Goal: Entertainment & Leisure: Consume media (video, audio)

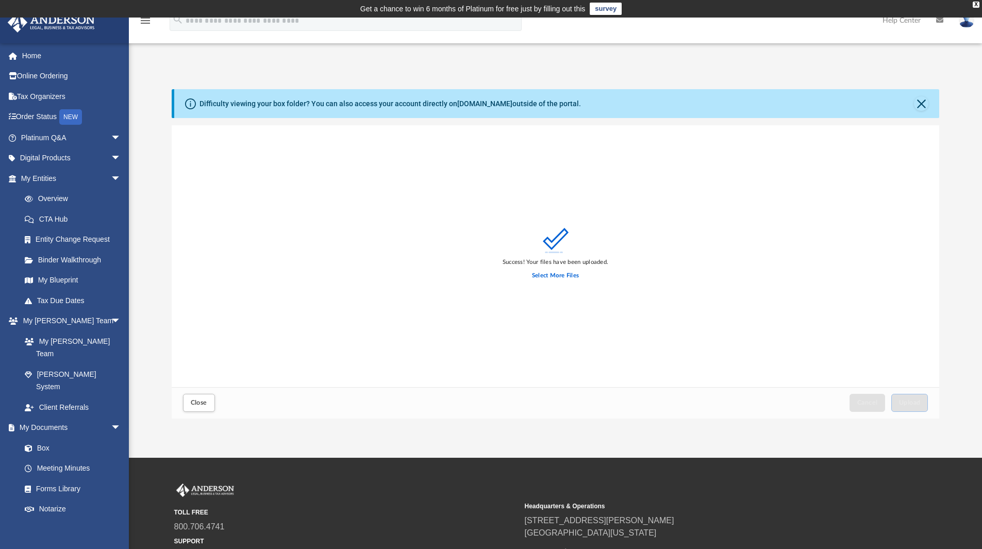
scroll to position [254, 760]
click at [57, 438] on link "Box" at bounding box center [75, 448] width 122 height 21
click at [924, 105] on button "Close" at bounding box center [921, 103] width 14 height 14
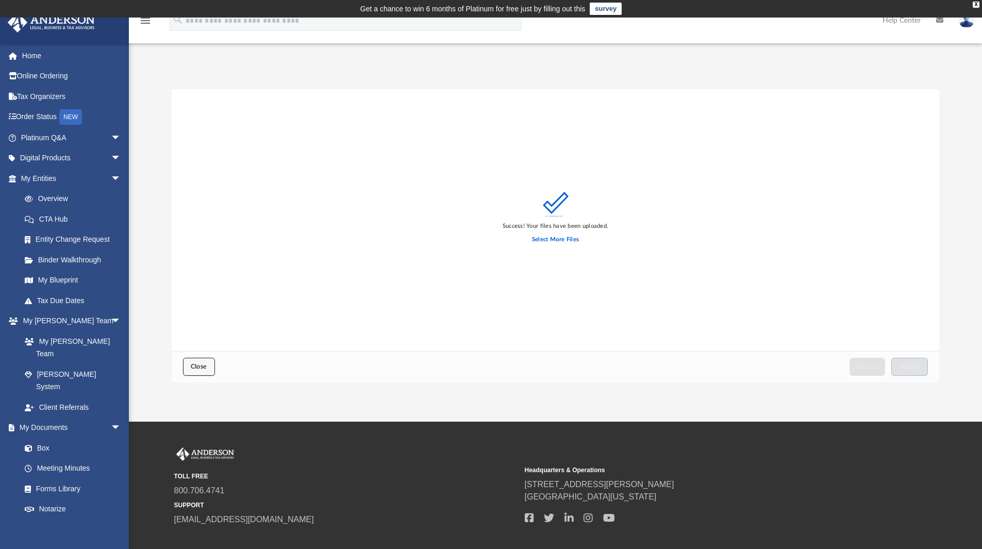
click at [200, 366] on span "Close" at bounding box center [199, 367] width 16 height 6
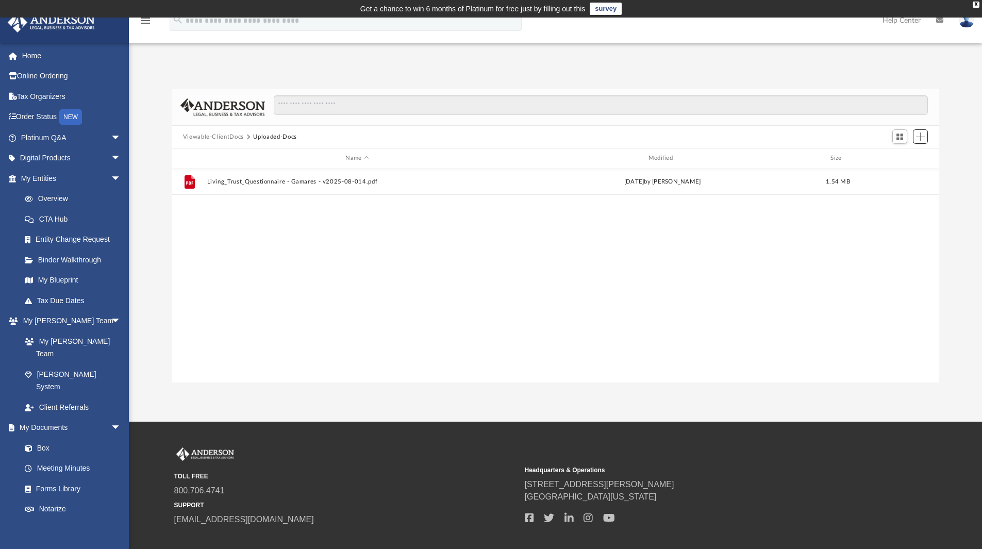
scroll to position [227, 760]
click at [234, 138] on button "Viewable-ClientDocs" at bounding box center [213, 137] width 61 height 9
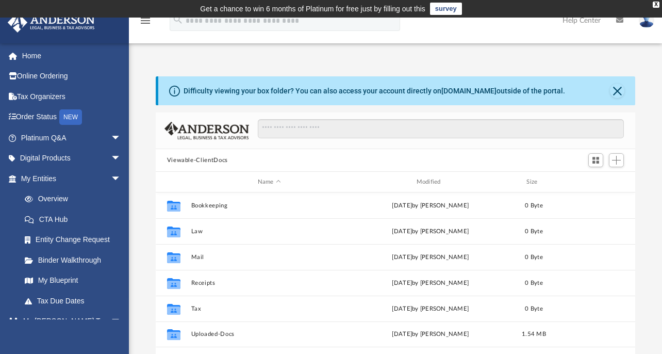
scroll to position [227, 472]
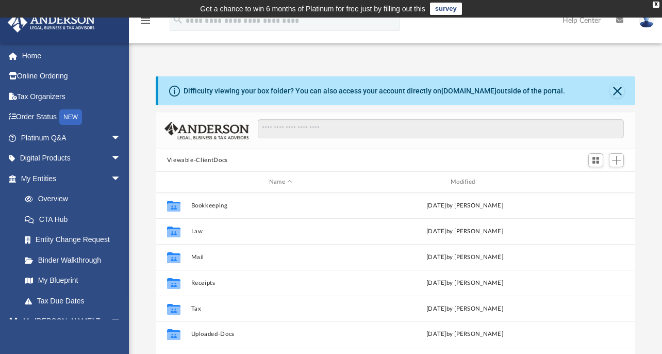
click at [134, 89] on div "Difficulty viewing your box folder? You can also access your account directly o…" at bounding box center [395, 240] width 533 height 329
click at [42, 114] on link "Order Status NEW" at bounding box center [71, 117] width 129 height 21
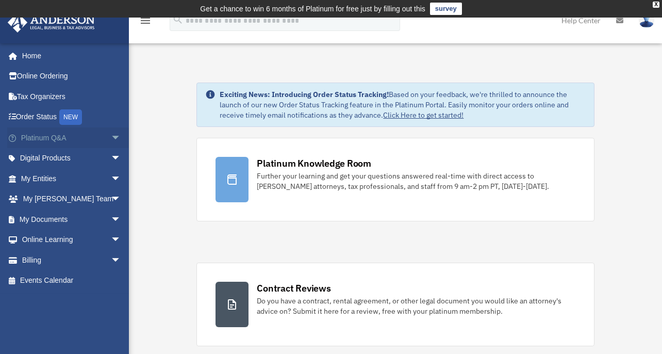
click at [72, 139] on link "Platinum Q&A arrow_drop_down" at bounding box center [71, 137] width 129 height 21
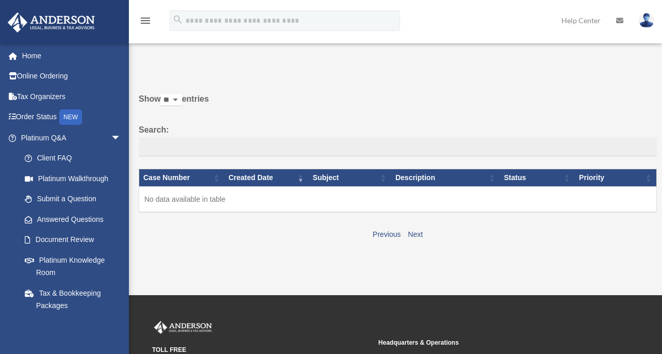
click at [57, 175] on link "Platinum Walkthrough" at bounding box center [72, 178] width 117 height 21
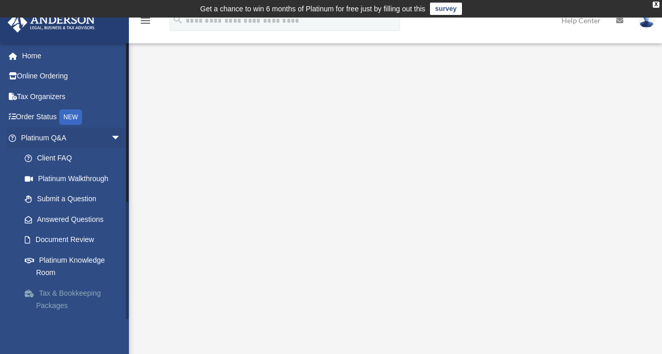
click at [69, 291] on link "Tax & Bookkeeping Packages" at bounding box center [75, 299] width 122 height 33
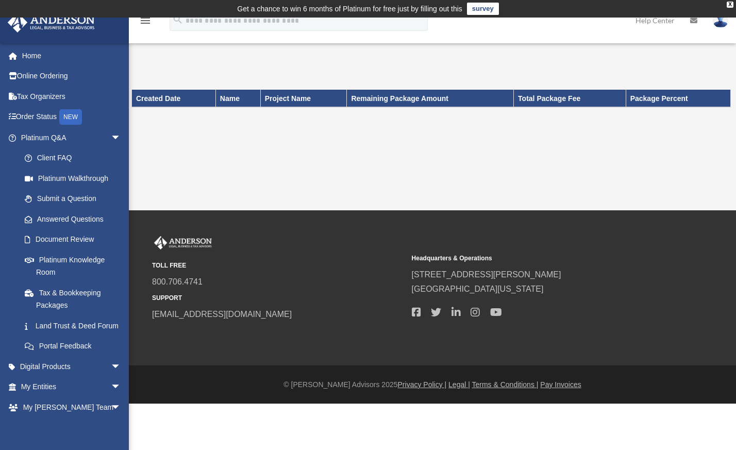
click at [480, 11] on link "survey" at bounding box center [483, 9] width 32 height 12
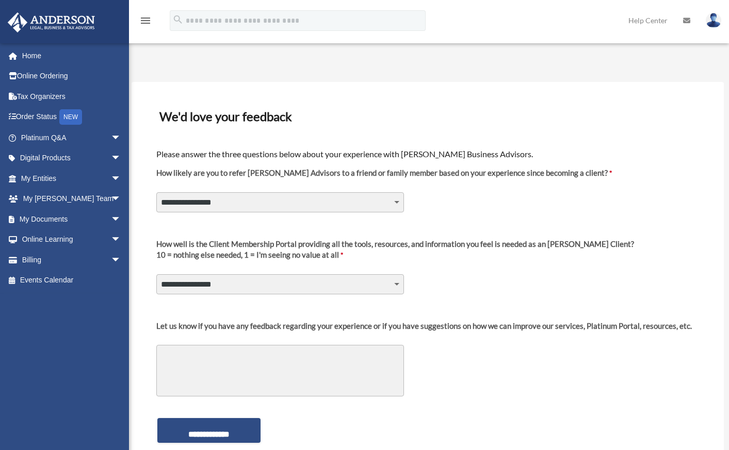
click at [365, 203] on select "**********" at bounding box center [279, 202] width 247 height 20
select select "********"
click at [156, 192] on select "**********" at bounding box center [279, 202] width 247 height 20
click at [308, 287] on select "**********" at bounding box center [279, 284] width 247 height 20
select select "********"
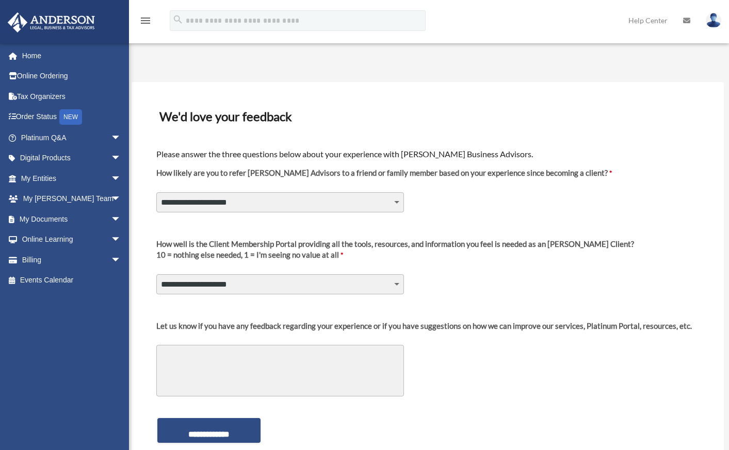
click at [156, 274] on select "**********" at bounding box center [279, 284] width 247 height 20
click at [224, 429] on input "**********" at bounding box center [208, 430] width 103 height 25
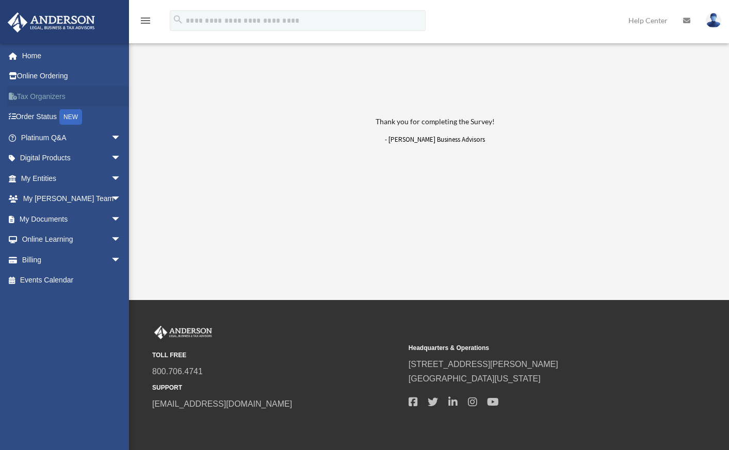
click at [49, 93] on link "Tax Organizers" at bounding box center [71, 96] width 129 height 21
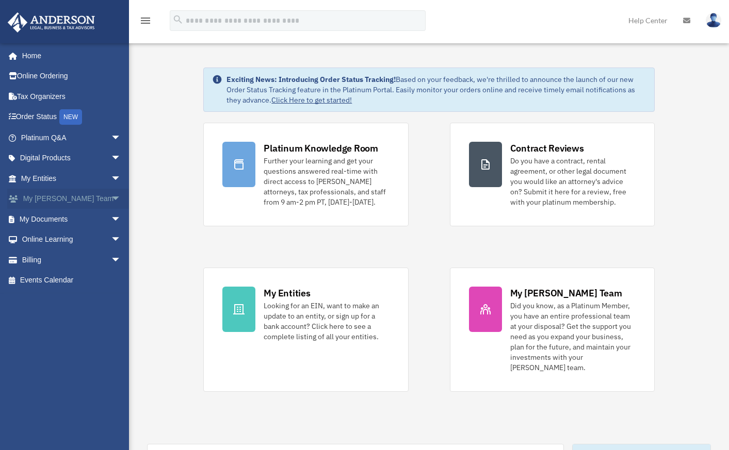
click at [111, 200] on span "arrow_drop_down" at bounding box center [121, 199] width 21 height 21
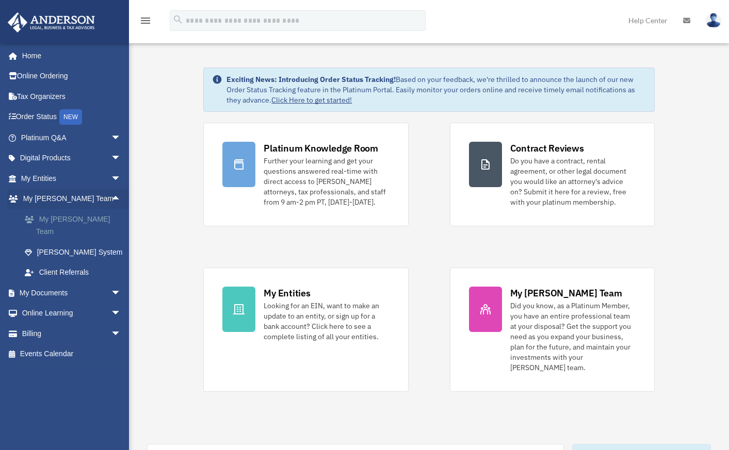
click at [91, 217] on link "My [PERSON_NAME] Team" at bounding box center [75, 225] width 122 height 33
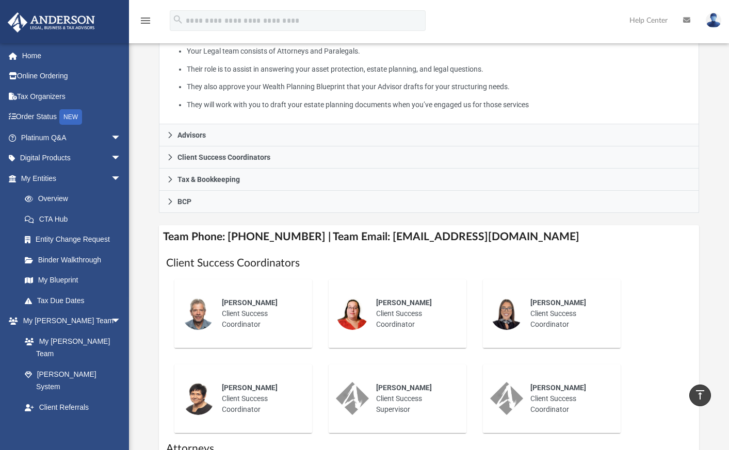
scroll to position [206, 0]
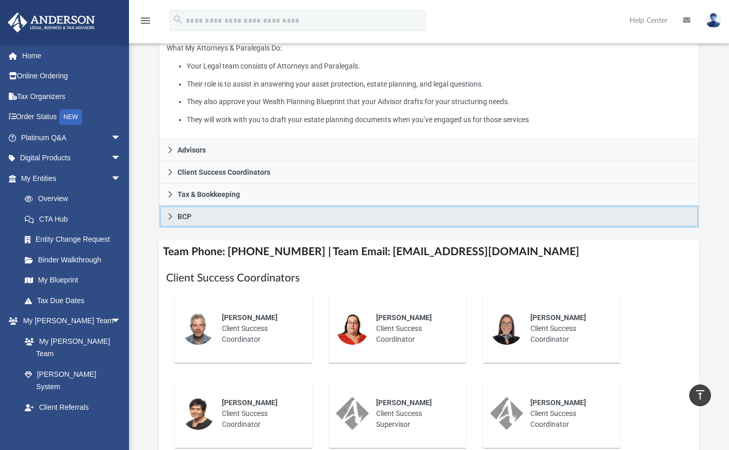
click at [168, 220] on icon at bounding box center [170, 216] width 7 height 7
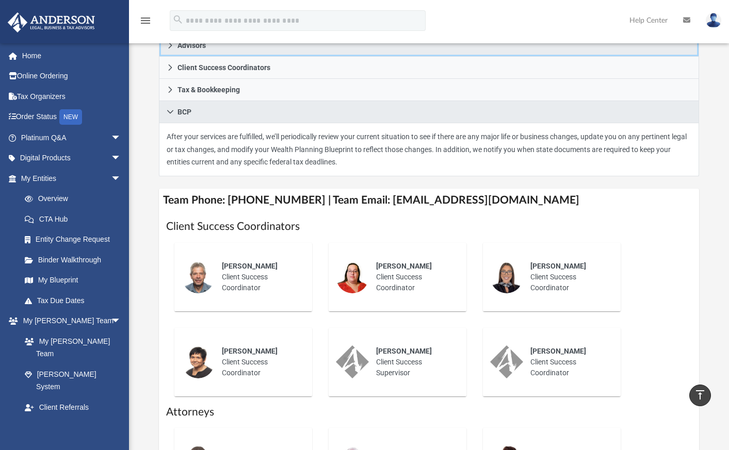
click at [171, 48] on icon at bounding box center [171, 45] width 4 height 6
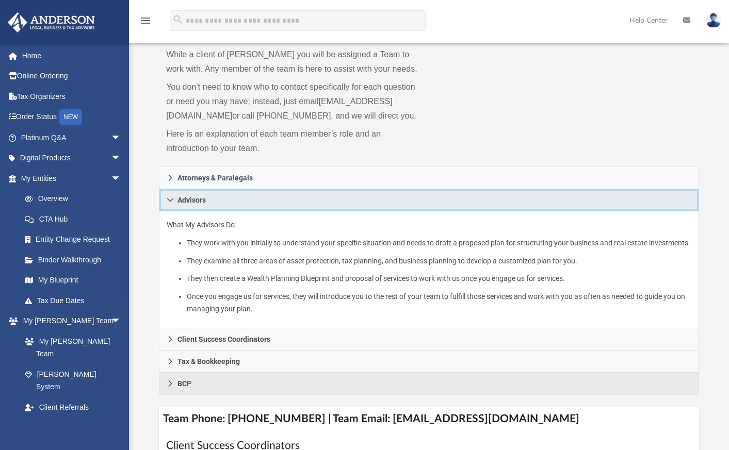
scroll to position [0, 0]
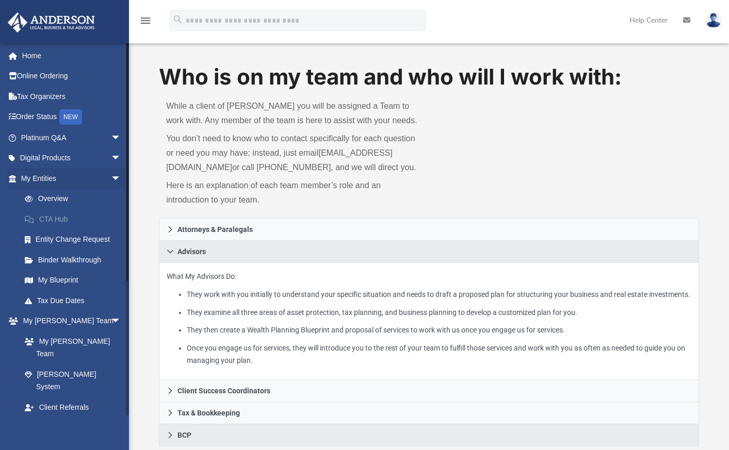
click at [60, 219] on link "CTA Hub" at bounding box center [75, 219] width 122 height 21
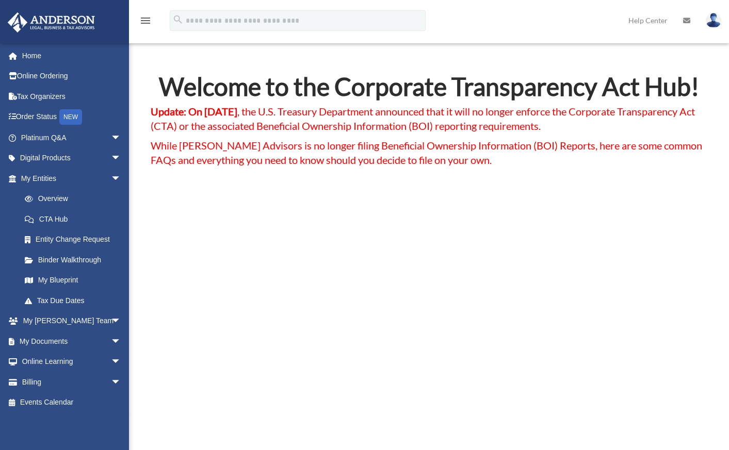
click at [200, 200] on div "Welcome to the Corporate Transparency Act Hub! Update: On [DATE] , the U.S. Tre…" at bounding box center [429, 389] width 557 height 630
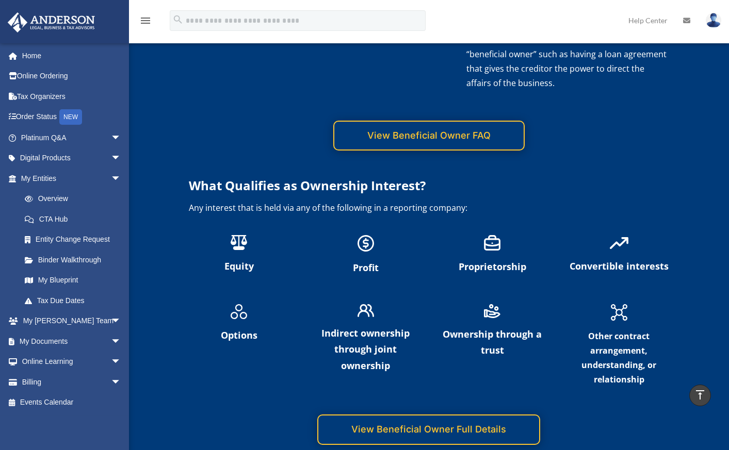
scroll to position [2269, 0]
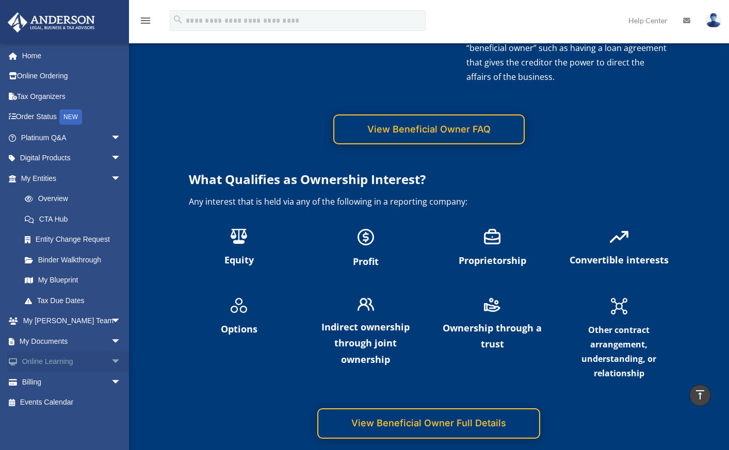
click at [111, 365] on span "arrow_drop_down" at bounding box center [121, 362] width 21 height 21
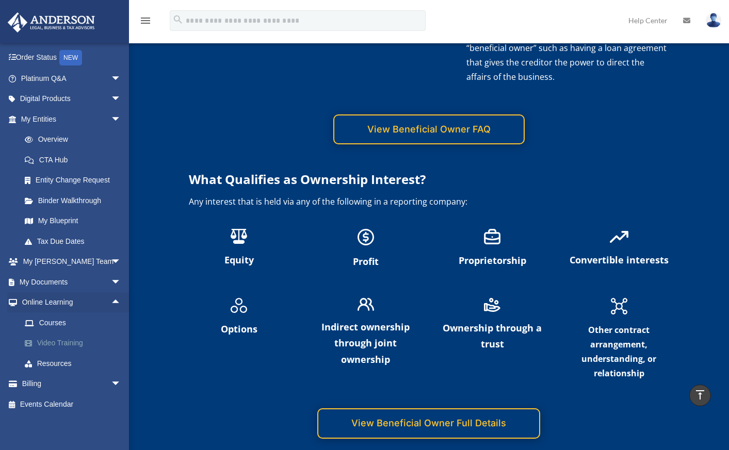
scroll to position [61, 0]
click at [70, 319] on link "Courses" at bounding box center [75, 321] width 122 height 21
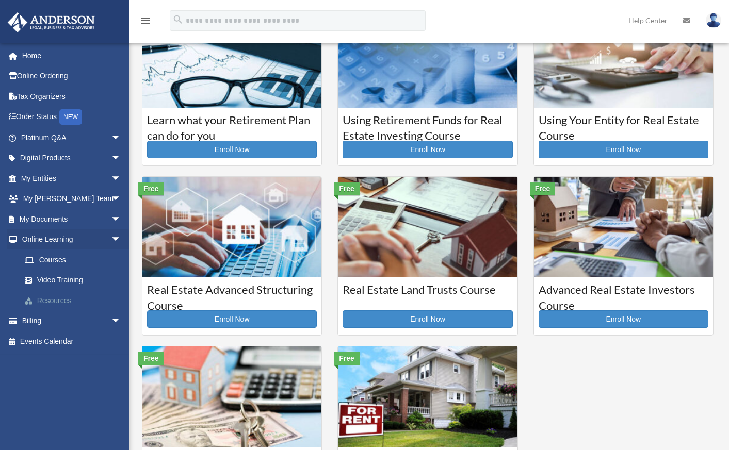
scroll to position [103, 0]
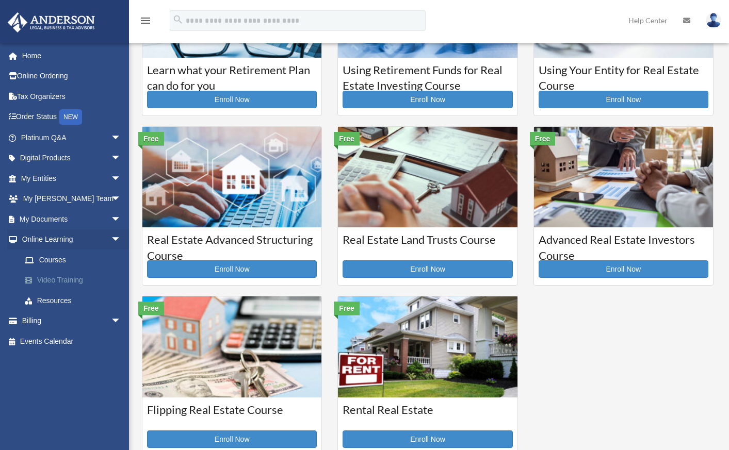
click at [84, 283] on link "Video Training" at bounding box center [75, 280] width 122 height 21
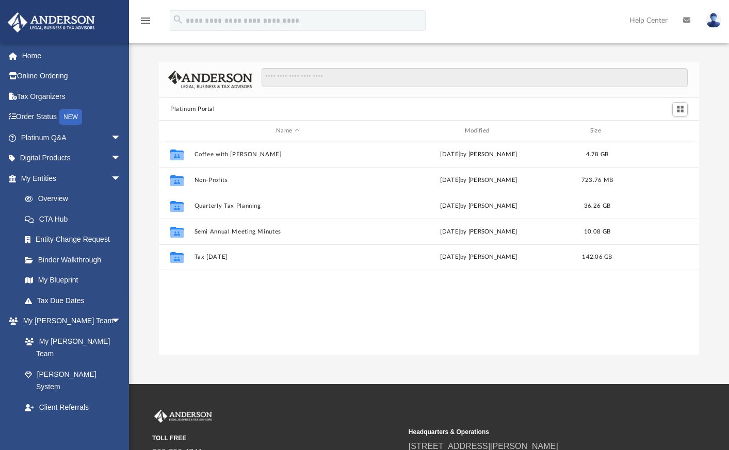
scroll to position [227, 532]
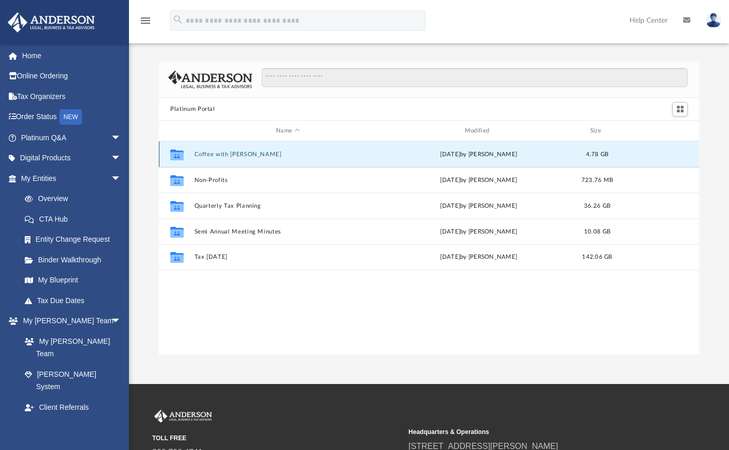
click at [230, 156] on button "Coffee with [PERSON_NAME]" at bounding box center [287, 154] width 187 height 7
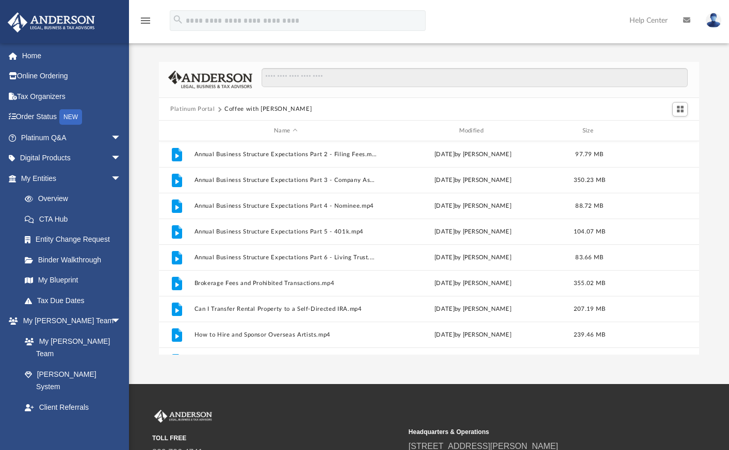
click at [209, 111] on button "Platinum Portal" at bounding box center [192, 109] width 45 height 9
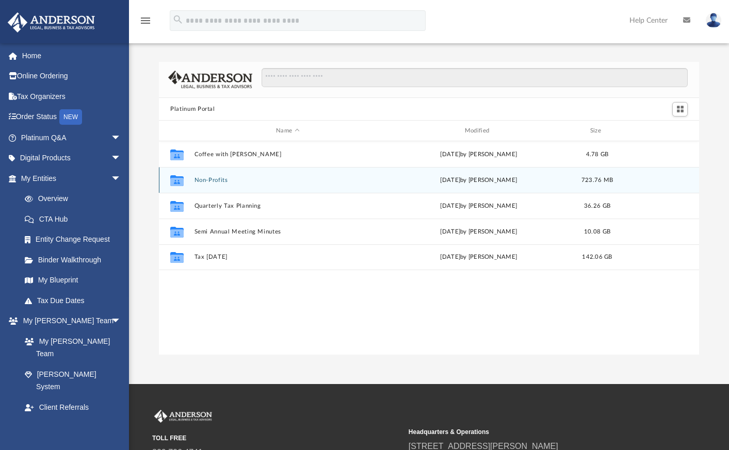
click at [209, 185] on div "Collaborated Folder Non-Profits [DATE] by [PERSON_NAME] 723.76 MB" at bounding box center [429, 180] width 540 height 26
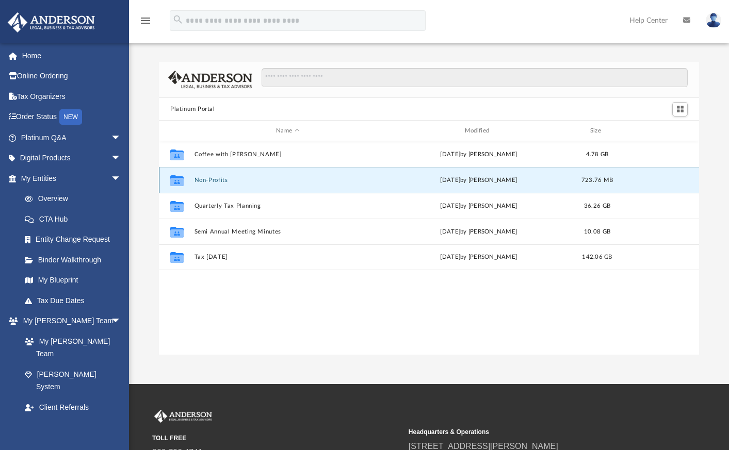
click at [209, 183] on button "Non-Profits" at bounding box center [287, 180] width 187 height 7
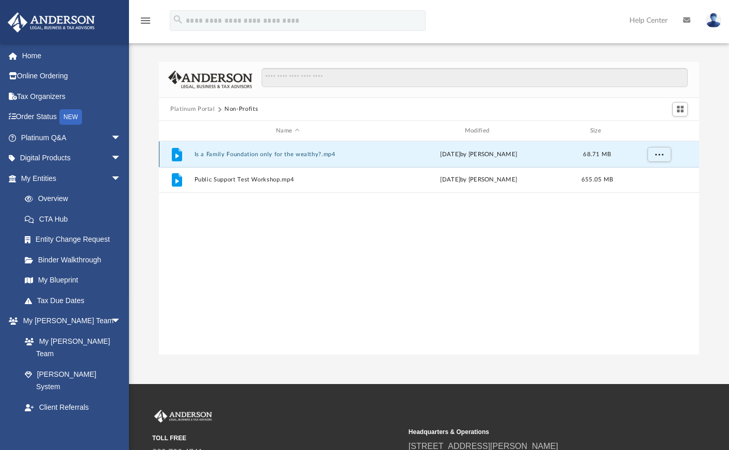
click at [219, 152] on button "Is a Family Foundation only for the wealthy?.mp4" at bounding box center [287, 154] width 187 height 7
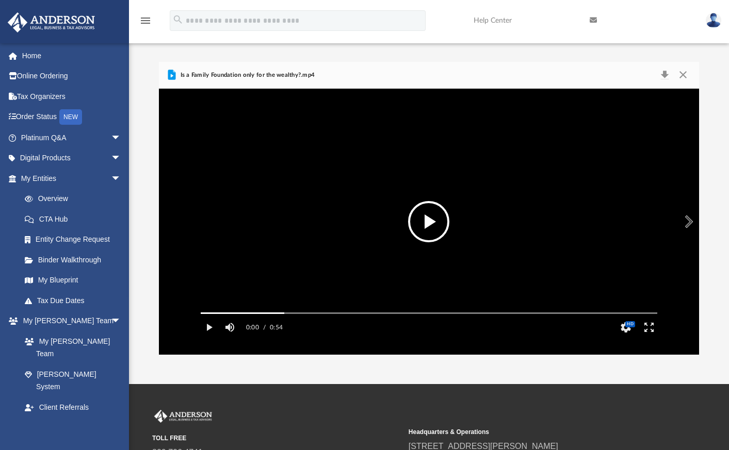
click at [421, 226] on button "File preview" at bounding box center [428, 221] width 41 height 41
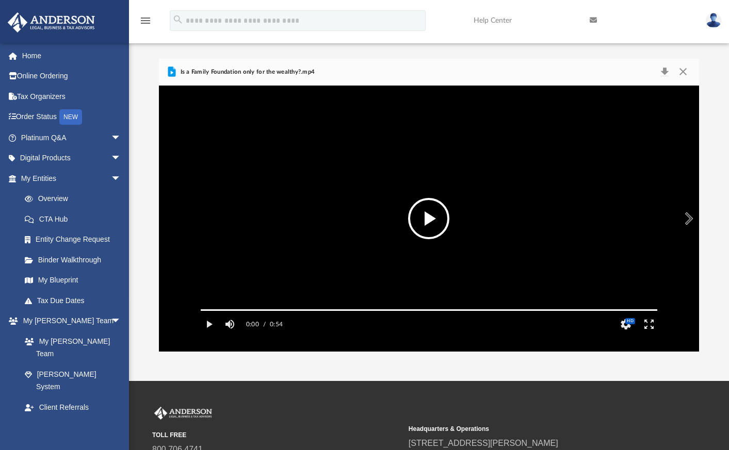
scroll to position [0, 0]
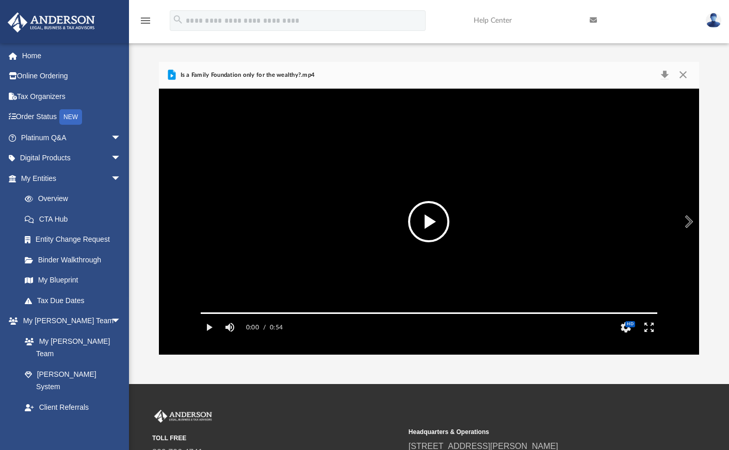
click at [690, 222] on button "Preview" at bounding box center [687, 221] width 23 height 29
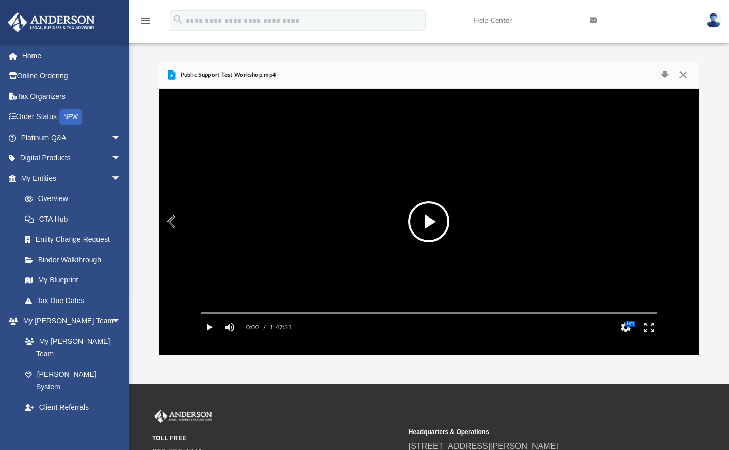
click at [210, 338] on button "Play" at bounding box center [208, 327] width 23 height 21
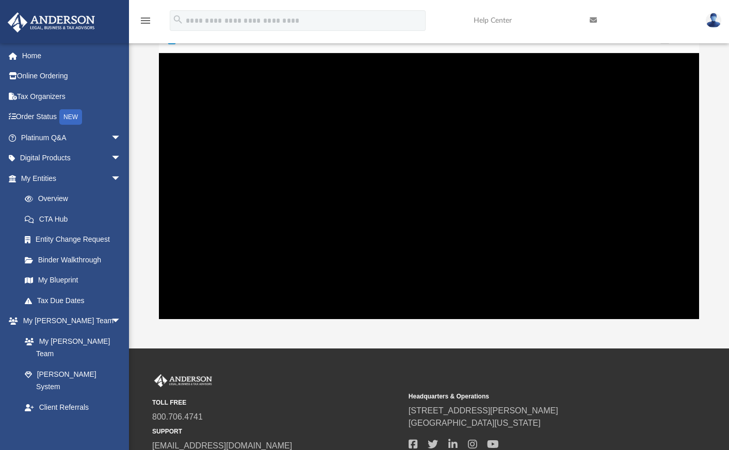
scroll to position [52, 0]
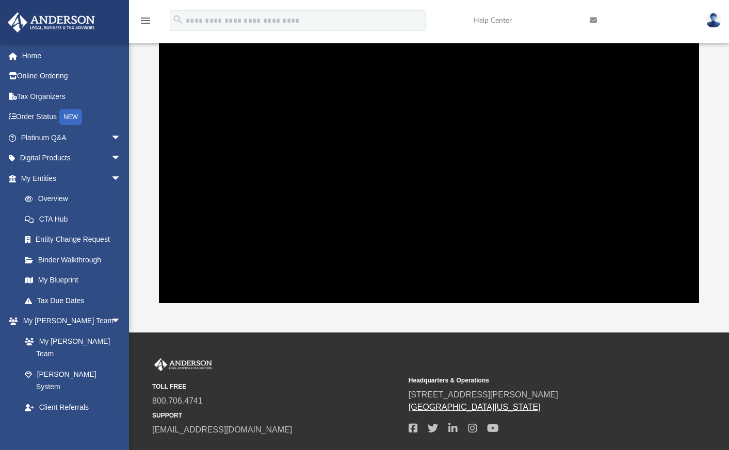
drag, startPoint x: 395, startPoint y: 393, endPoint x: 518, endPoint y: 408, distance: 123.6
click at [505, 408] on div "TOLL FREE 800.706.4741 SUPPORT [EMAIL_ADDRESS][DOMAIN_NAME] Headquarters & Oper…" at bounding box center [428, 397] width 553 height 78
click at [519, 408] on span "[GEOGRAPHIC_DATA][US_STATE]" at bounding box center [532, 407] width 249 height 12
drag, startPoint x: 498, startPoint y: 407, endPoint x: 406, endPoint y: 394, distance: 92.2
click at [406, 394] on div "TOLL FREE 800.706.4741 SUPPORT [EMAIL_ADDRESS][DOMAIN_NAME] Headquarters & Oper…" at bounding box center [428, 397] width 553 height 78
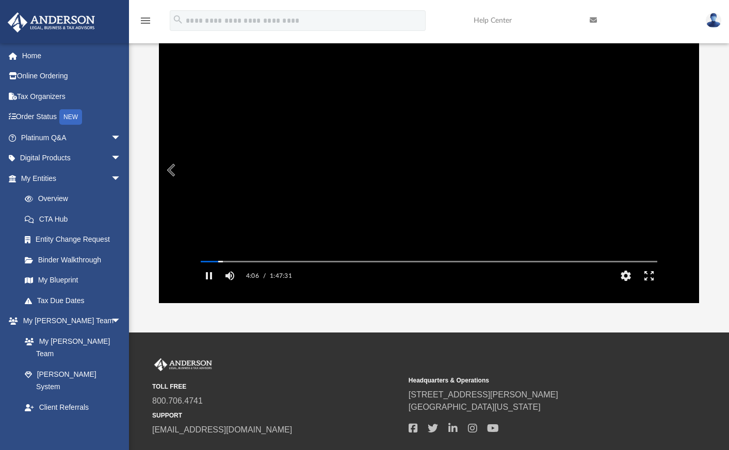
click at [470, 197] on video "File preview" at bounding box center [428, 170] width 473 height 237
